Goal: Navigation & Orientation: Find specific page/section

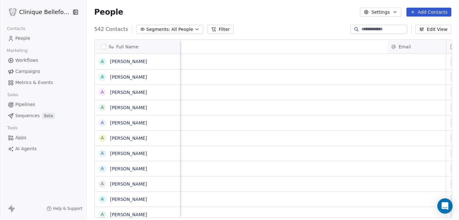
scroll to position [194, 373]
